Goal: Task Accomplishment & Management: Manage account settings

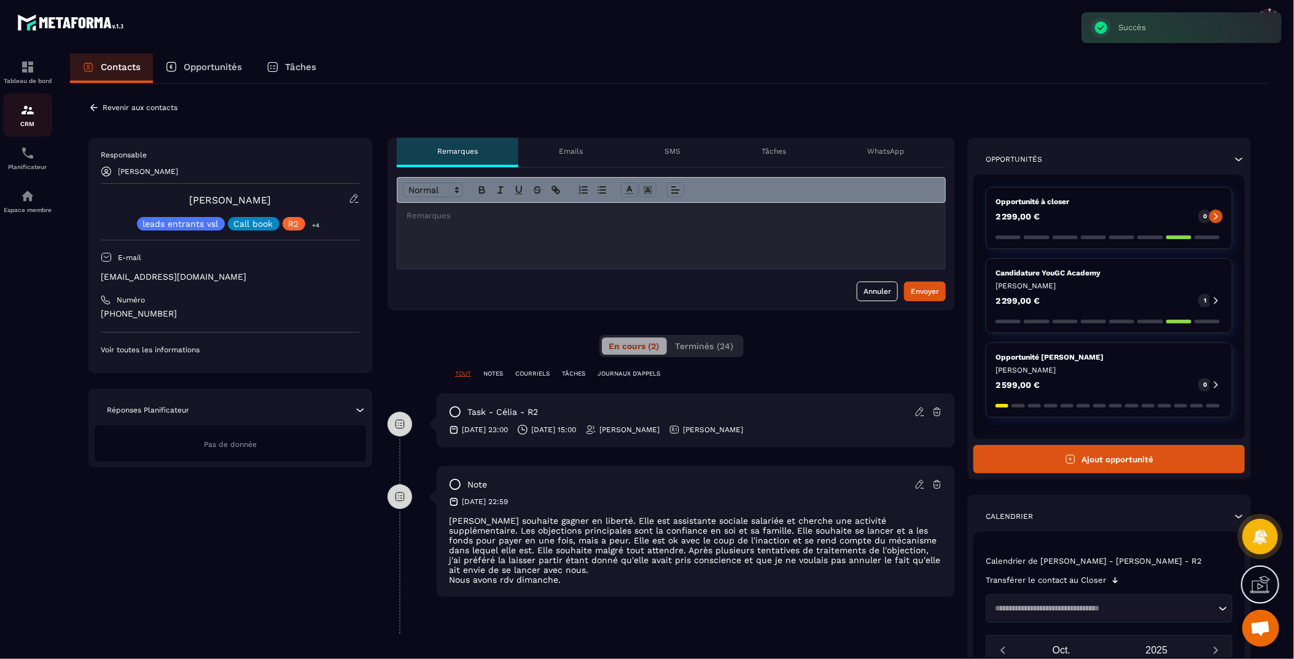
click at [32, 119] on div "CRM" at bounding box center [27, 115] width 49 height 25
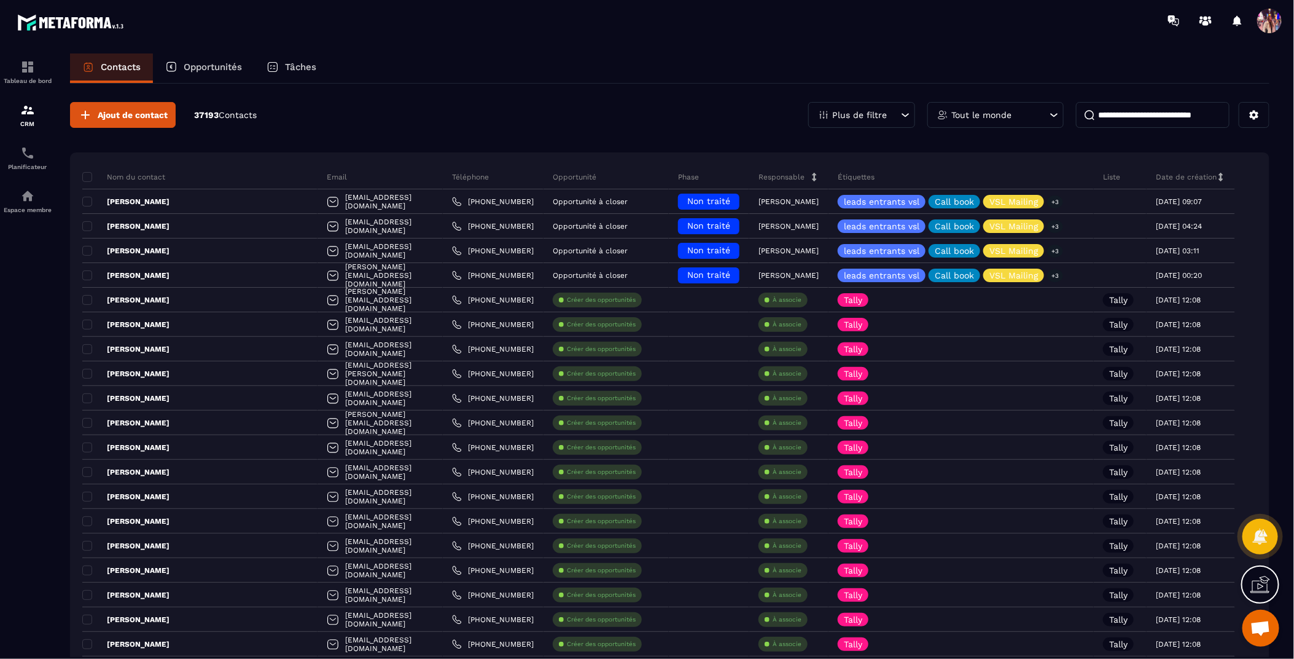
click at [230, 60] on div "Opportunités" at bounding box center [203, 67] width 101 height 29
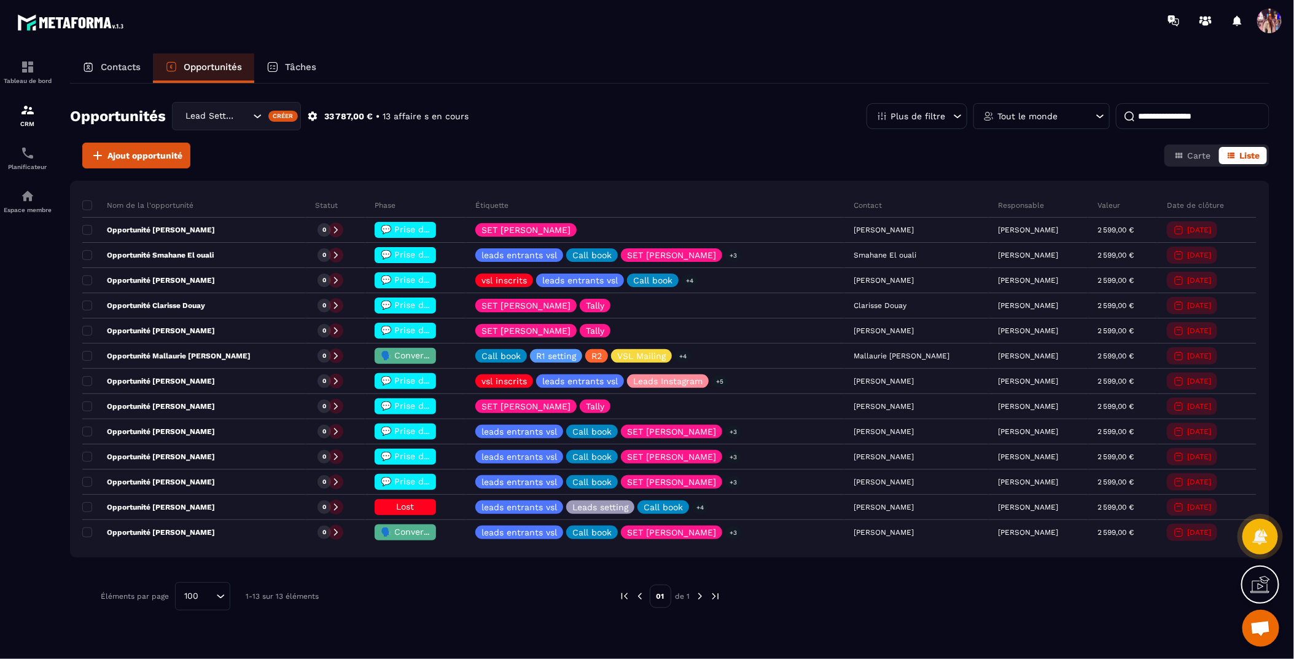
click at [244, 107] on div "Lead Setting" at bounding box center [236, 116] width 129 height 28
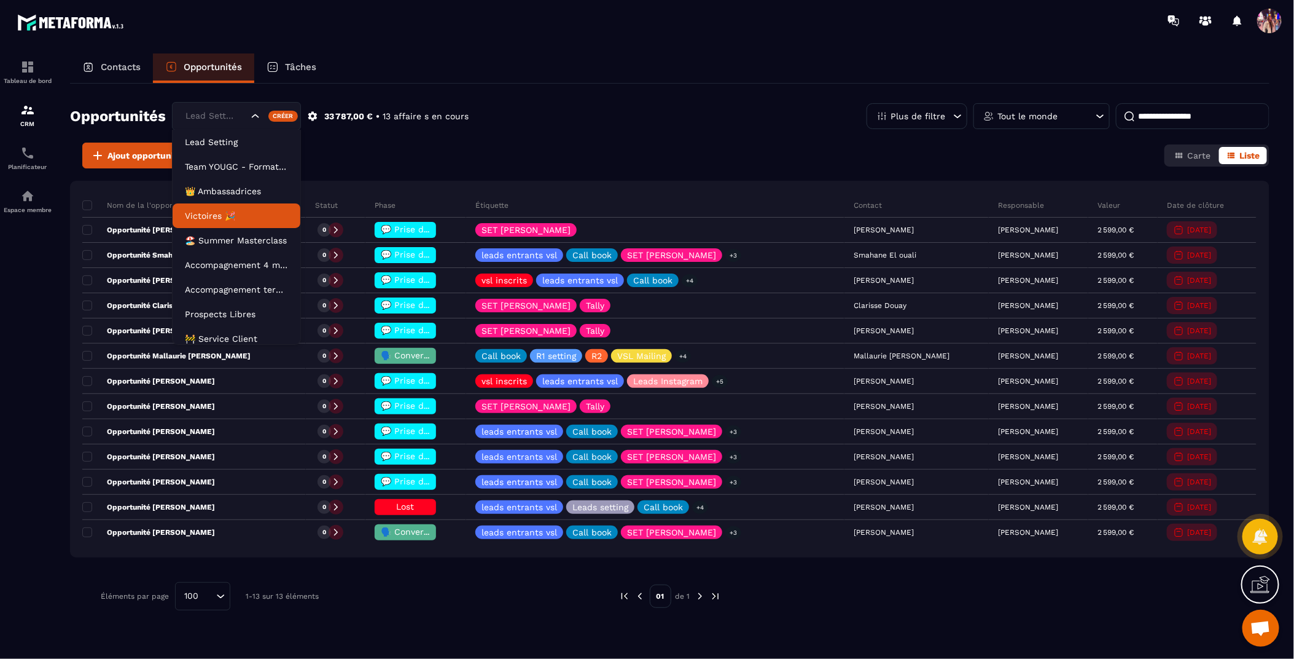
scroll to position [55, 0]
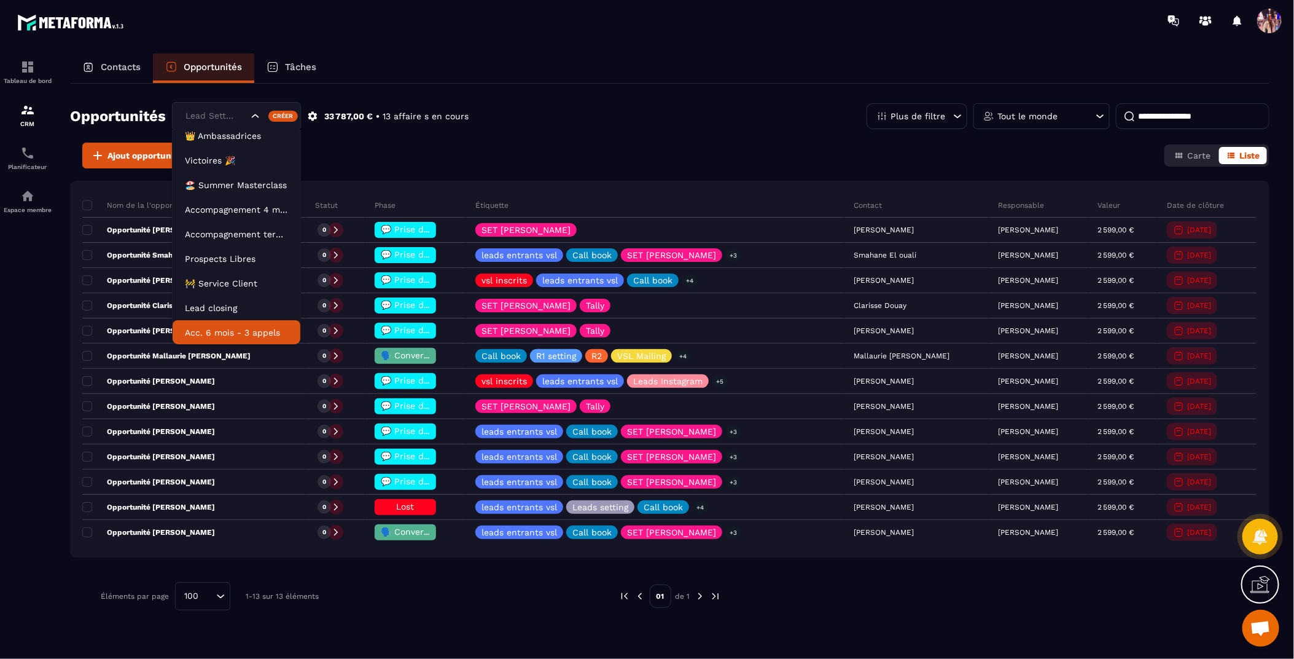
click at [243, 332] on p "Acc. 6 mois - 3 appels" at bounding box center [236, 332] width 103 height 12
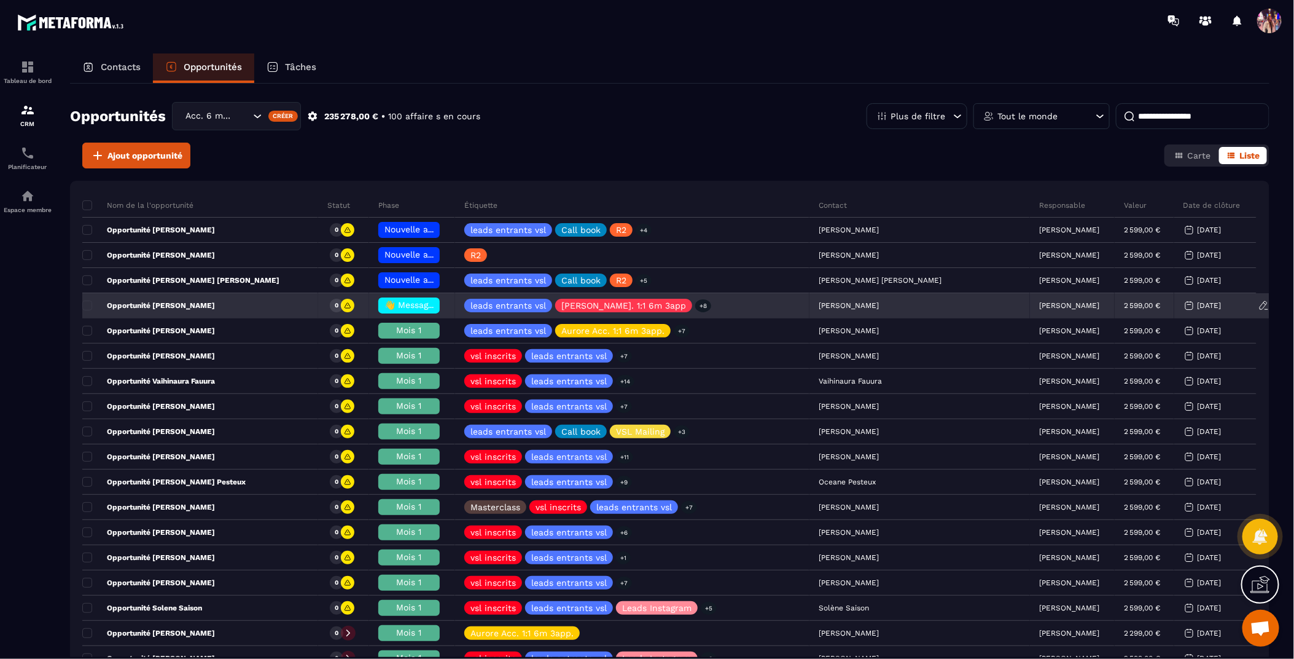
click at [424, 307] on span "👋 Message de Bienvenue" at bounding box center [439, 305] width 109 height 10
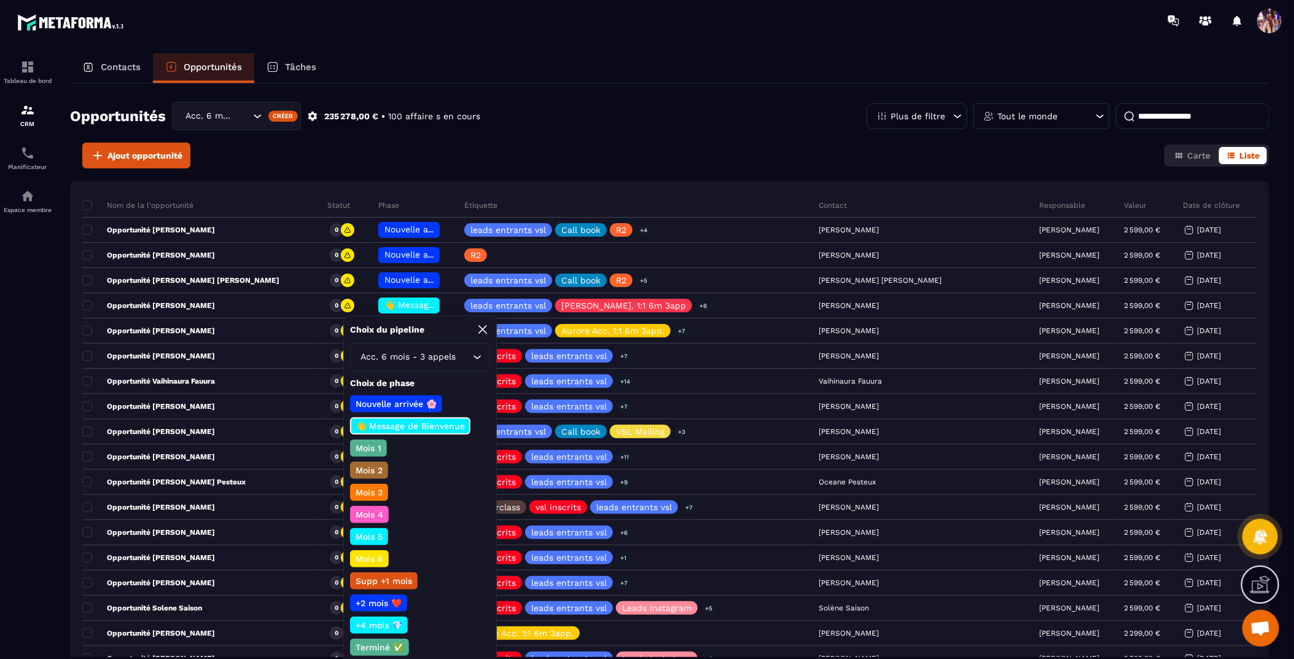
click at [370, 448] on p "Mois 1" at bounding box center [368, 448] width 29 height 12
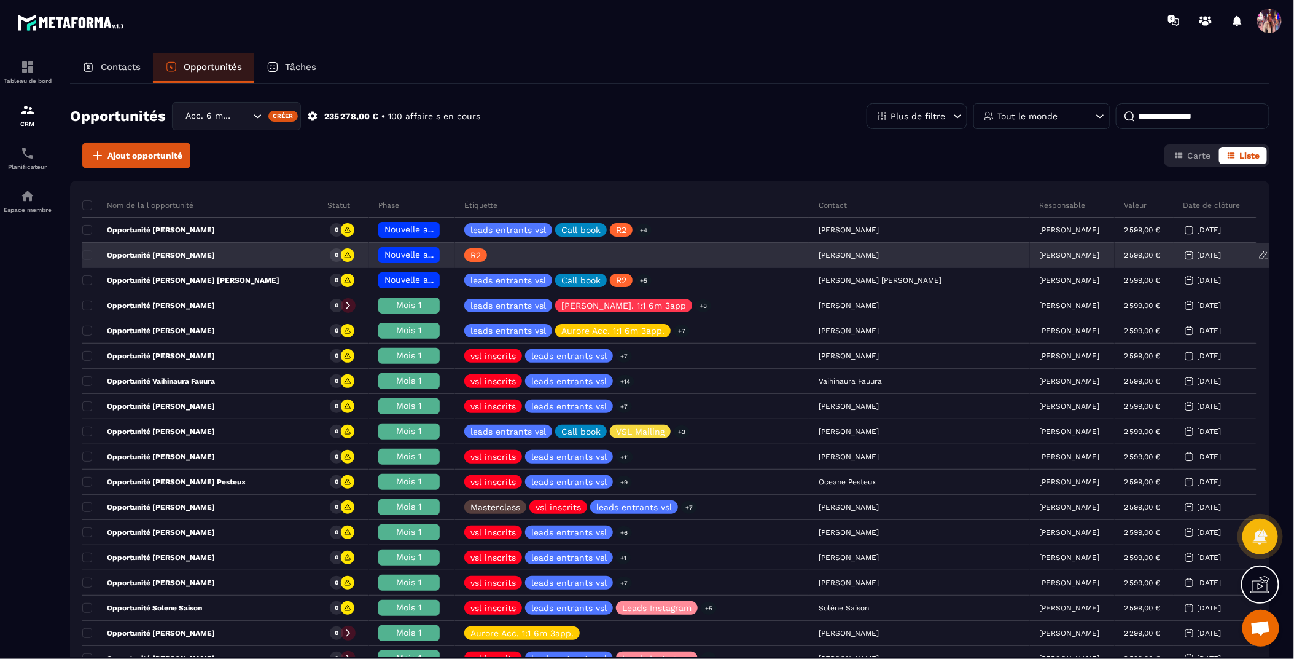
click at [848, 256] on div "[PERSON_NAME]" at bounding box center [920, 255] width 221 height 25
